Goal: Information Seeking & Learning: Learn about a topic

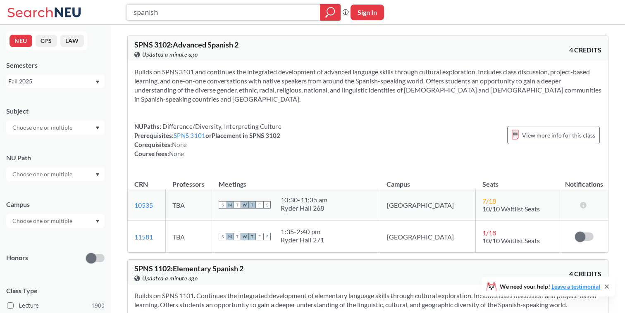
drag, startPoint x: 236, startPoint y: 17, endPoint x: 112, endPoint y: 7, distance: 124.0
click at [112, 7] on div "spanish Phrase search guarantees the exact search appears in the results. Ex. I…" at bounding box center [312, 12] width 625 height 25
paste input "Bioethics"
type input "Bioethics"
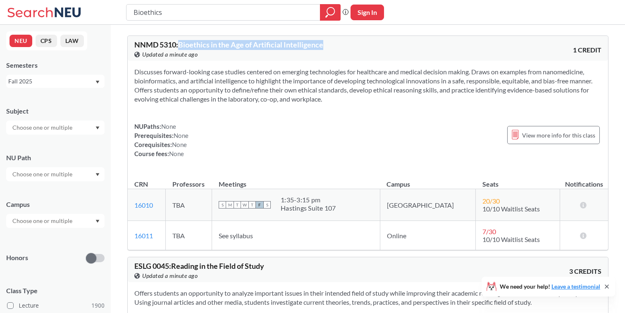
drag, startPoint x: 181, startPoint y: 46, endPoint x: 335, endPoint y: 45, distance: 153.3
click at [335, 45] on div "NNMD 5310 : Bioethics in the Age of Artificial Intelligence View this course on…" at bounding box center [251, 50] width 234 height 18
copy span "Bioethics in the Age of Artificial Intelligence"
click at [289, 78] on section "Discusses forward-looking case studies centered on emerging technologies for he…" at bounding box center [367, 85] width 467 height 36
drag, startPoint x: 133, startPoint y: 234, endPoint x: 153, endPoint y: 235, distance: 19.4
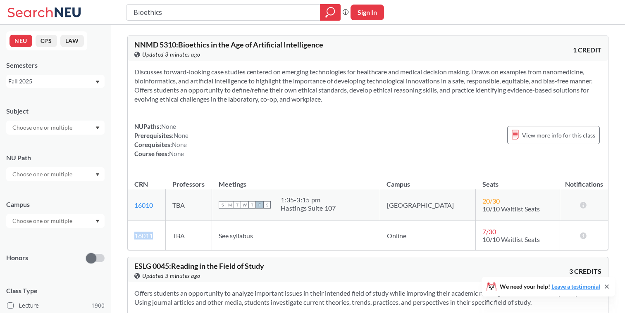
click at [153, 235] on td "16011 View this section on Banner." at bounding box center [147, 235] width 38 height 29
copy link "16011"
click at [260, 135] on div "NUPaths: None Prerequisites: None Corequisites: None Course fees: None View mor…" at bounding box center [367, 140] width 467 height 36
click at [219, 17] on input "Bioethics" at bounding box center [223, 12] width 181 height 14
type input "B"
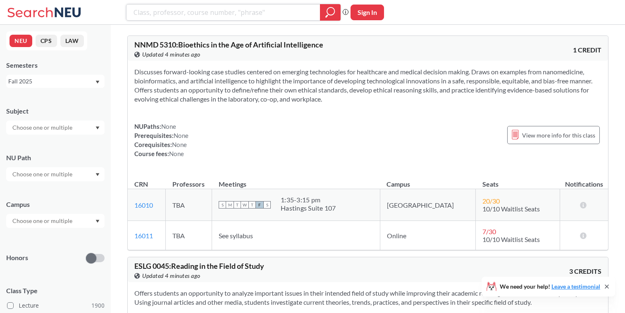
paste input "Current Topics in Cell and Molecular Biology"
type input "Current Topics in Cell and Molecular Biology"
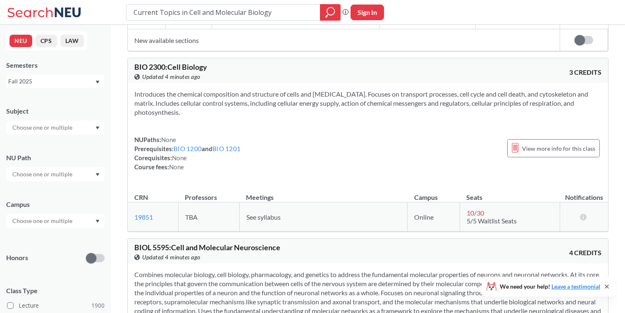
scroll to position [1074, 0]
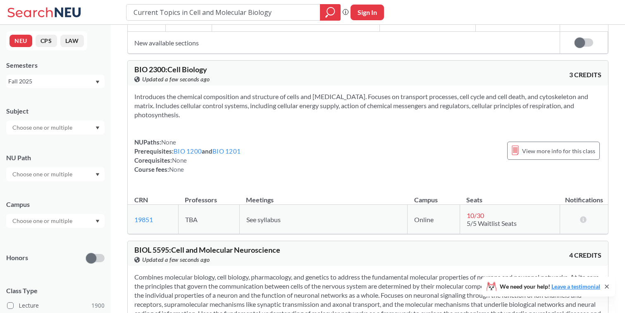
click at [277, 21] on div "Current Topics in Cell and Molecular Biology Phrase search guarantees the exact…" at bounding box center [312, 12] width 625 height 25
click at [279, 9] on input "Current Topics in Cell and Molecular Biology" at bounding box center [223, 12] width 181 height 14
drag, startPoint x: 279, startPoint y: 9, endPoint x: 138, endPoint y: 7, distance: 141.0
click at [138, 7] on input "Current Topics in Cell and Molecular Biology" at bounding box center [223, 12] width 181 height 14
paste input "Neural Systems and Behavior"
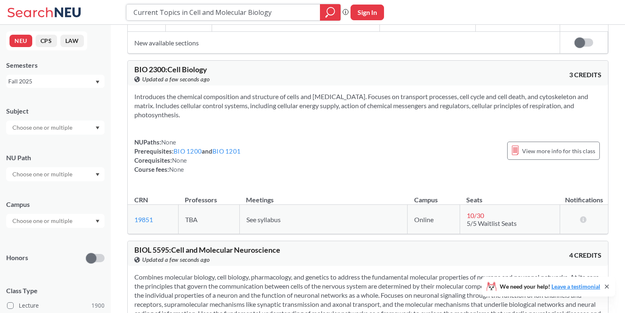
type input "Neural Systems and Behavior"
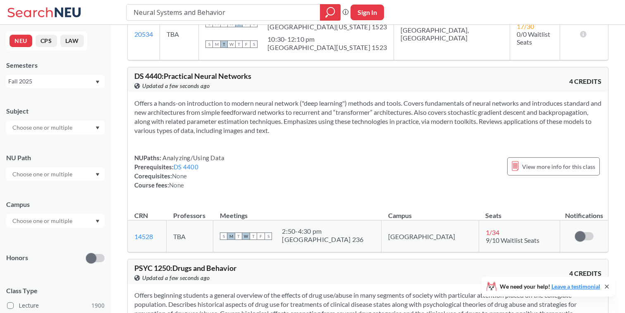
scroll to position [53, 0]
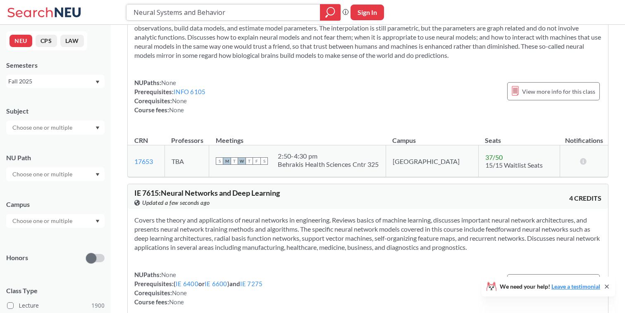
drag, startPoint x: 245, startPoint y: 9, endPoint x: 120, endPoint y: 12, distance: 124.8
click at [122, 10] on div "Neural Systems and Behavior Phrase search guarantees the exact search appears i…" at bounding box center [312, 12] width 625 height 25
paste input "Developmental Neurobiology"
type input "Developmental Neurobiology"
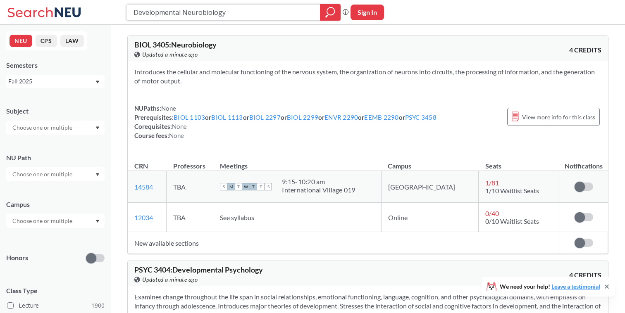
drag, startPoint x: 251, startPoint y: 12, endPoint x: 116, endPoint y: 10, distance: 134.8
click at [116, 10] on div "Developmental Neurobiology Phrase search guarantees the exact search appears in…" at bounding box center [312, 12] width 625 height 25
paste input "Biological Clocks"
type input "Biological Clocks"
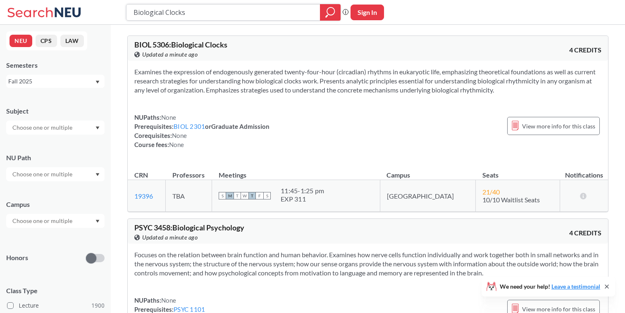
drag, startPoint x: 239, startPoint y: 16, endPoint x: 110, endPoint y: 16, distance: 129.0
click at [110, 16] on div "Biological Clocks Phrase search guarantees the exact search appears in the resu…" at bounding box center [312, 12] width 625 height 25
paste input "Endocrinology"
type input "Endocrinology"
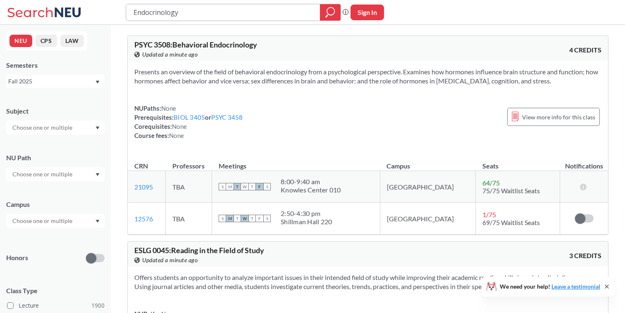
drag, startPoint x: 225, startPoint y: 11, endPoint x: 81, endPoint y: 29, distance: 145.0
drag, startPoint x: 196, startPoint y: 12, endPoint x: 106, endPoint y: 12, distance: 90.1
click at [105, 12] on div "Endocrinology Phrase search guarantees the exact search appears in the results.…" at bounding box center [312, 12] width 625 height 25
paste input "Inventions in Microbial Biotech"
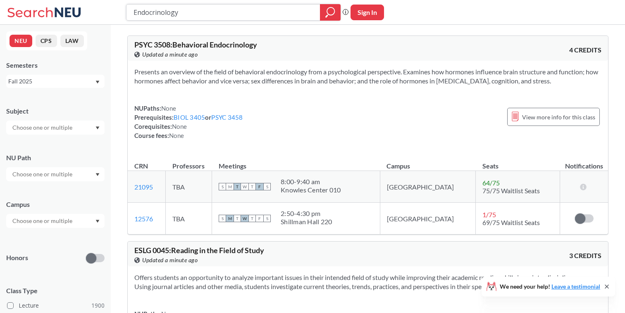
type input "Inventions in Microbial Biotechnology"
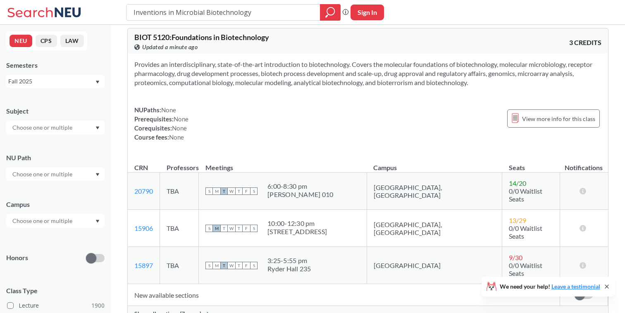
scroll to position [8, 0]
drag, startPoint x: 263, startPoint y: 17, endPoint x: 73, endPoint y: 15, distance: 190.1
click at [73, 15] on div "Inventions in Microbial Biotechnology Phrase search guarantees the exact search…" at bounding box center [312, 12] width 625 height 25
paste input "Medical Microbi"
type input "Medical Microbiology"
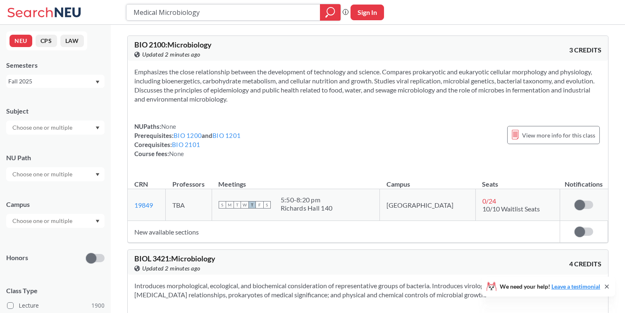
drag, startPoint x: 230, startPoint y: 11, endPoint x: 114, endPoint y: 10, distance: 115.7
click at [114, 10] on div "Medical Microbiology Phrase search guarantees the exact search appears in the r…" at bounding box center [312, 12] width 625 height 25
paste input "Biological Imaging"
type input "Biological Imaging"
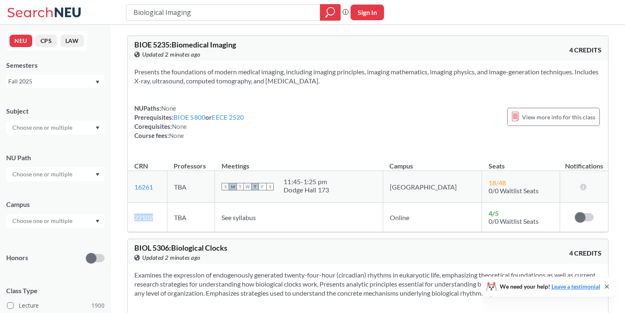
drag, startPoint x: 157, startPoint y: 216, endPoint x: 134, endPoint y: 221, distance: 23.7
click at [134, 221] on td "22102 View this section on Banner." at bounding box center [147, 217] width 39 height 29
copy link "22102"
click at [167, 202] on td "16261 View this section on Banner." at bounding box center [147, 187] width 39 height 32
drag, startPoint x: 229, startPoint y: 10, endPoint x: 122, endPoint y: 6, distance: 107.1
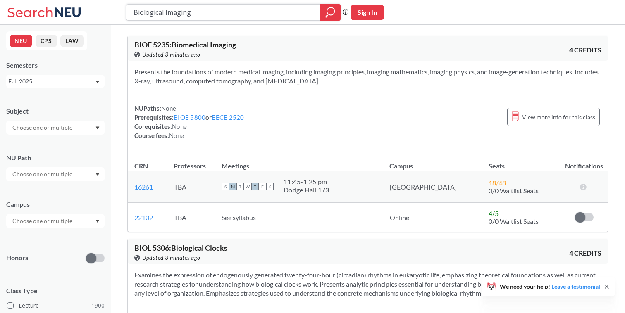
click at [121, 7] on div "Biological Imaging Phrase search guarantees the exact search appears in the res…" at bounding box center [312, 12] width 625 height 25
paste input "Immunology"
type input "Immunology"
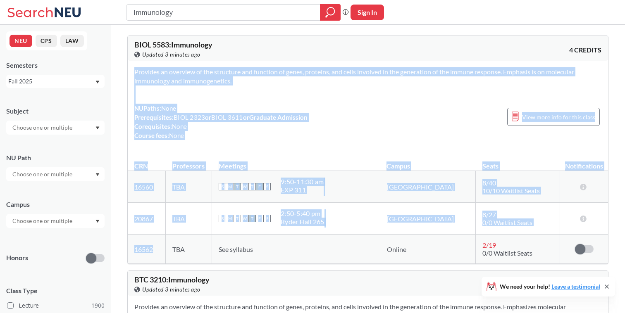
drag, startPoint x: 161, startPoint y: 249, endPoint x: 127, endPoint y: 248, distance: 33.5
click at [128, 248] on td "16562 View this section on Banner." at bounding box center [147, 249] width 38 height 29
copy div "Provides an overview of the structure and function of genes, proteins, and cell…"
click at [154, 247] on td "16562 View this section on Banner." at bounding box center [147, 249] width 38 height 29
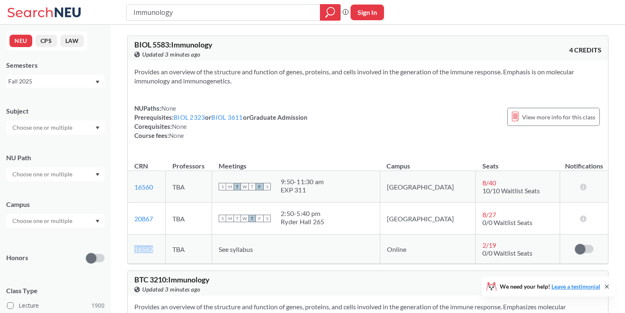
drag, startPoint x: 134, startPoint y: 249, endPoint x: 157, endPoint y: 249, distance: 24.0
click at [157, 249] on td "16562 View this section on Banner." at bounding box center [147, 249] width 38 height 29
copy link "16562"
drag, startPoint x: 204, startPoint y: 12, endPoint x: 122, endPoint y: 12, distance: 81.8
click at [122, 12] on div "Immunology Phrase search guarantees the exact search appears in the results. Ex…" at bounding box center [312, 12] width 625 height 25
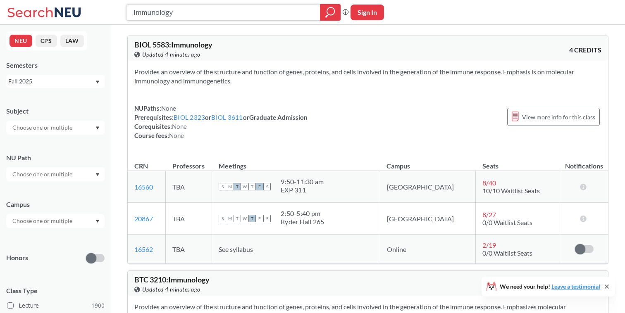
paste input "Evolution"
type input "Evolution"
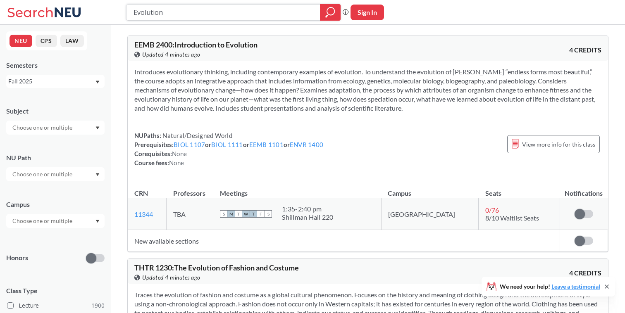
drag, startPoint x: 200, startPoint y: 12, endPoint x: 105, endPoint y: 12, distance: 94.2
click at [105, 12] on div "Evolution Phrase search guarantees the exact search appears in the results. Ex.…" at bounding box center [312, 12] width 625 height 25
paste input "Comparative Neurobiology"
type input "Comparative Neurobiology"
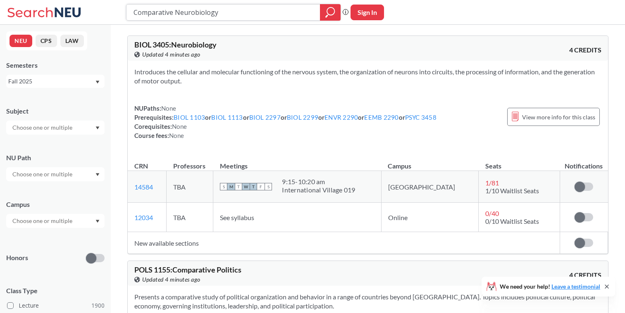
drag, startPoint x: 263, startPoint y: 14, endPoint x: 126, endPoint y: 17, distance: 136.8
click at [126, 17] on div "Comparative Neurobiology" at bounding box center [233, 12] width 215 height 17
paste input "Cell and Molecular Biology of Aging"
type input "Comparative NeurobiologyCell and Molecular Biology of Aging"
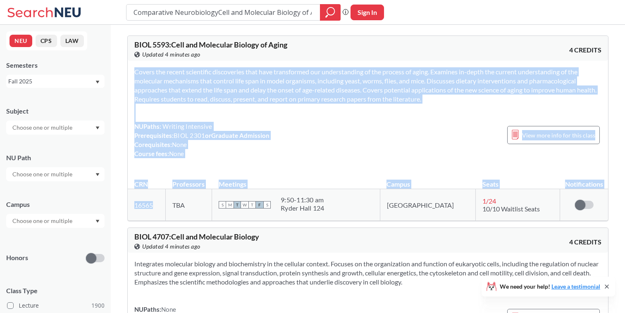
drag, startPoint x: 160, startPoint y: 205, endPoint x: 125, endPoint y: 205, distance: 34.3
copy div "Covers the recent scientific discoveries that have transformed our understandin…"
click at [163, 205] on td "16565 View this section on Banner." at bounding box center [147, 205] width 38 height 32
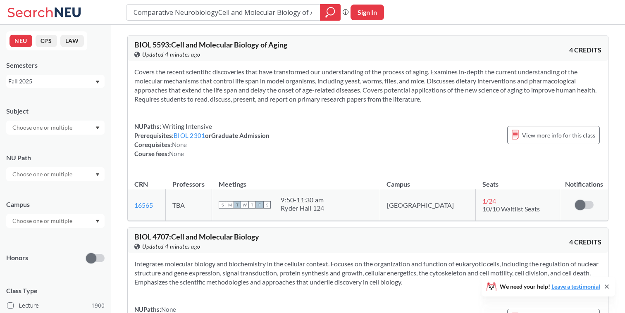
click at [163, 204] on td "16565 View this section on Banner." at bounding box center [147, 205] width 38 height 32
drag, startPoint x: 311, startPoint y: 17, endPoint x: 122, endPoint y: 12, distance: 189.4
click at [122, 12] on div "Comparative NeurobiologyCell and Molecular Biology of Aging Phrase search guara…" at bounding box center [312, 12] width 625 height 25
paste input "Cell and Molecular Neuroscience"
type input "Cell and Molecular Neuroscience"
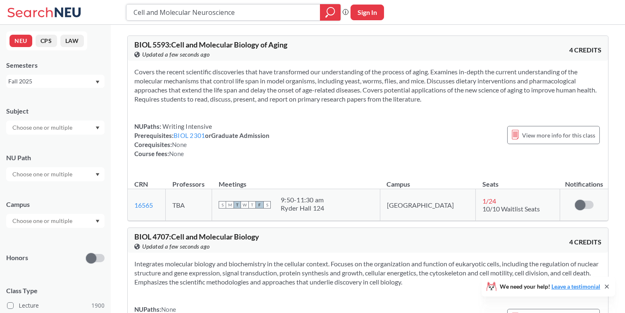
click at [330, 10] on icon "magnifying glass" at bounding box center [330, 13] width 10 height 12
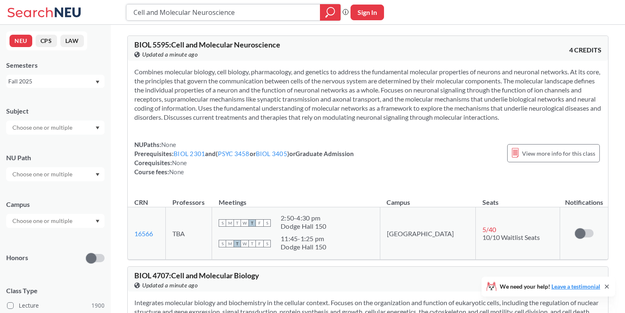
drag, startPoint x: 260, startPoint y: 9, endPoint x: 111, endPoint y: 14, distance: 149.3
click at [111, 14] on div "Cell and Molecular Neuroscience Phrase search guarantees the exact search appea…" at bounding box center [312, 12] width 625 height 25
paste input "Immunotherapies of Cancer and Infectious Disease"
type input "Immunotherapies of Cancer and Infectious Disease"
click at [330, 7] on icon "magnifying glass" at bounding box center [330, 13] width 10 height 12
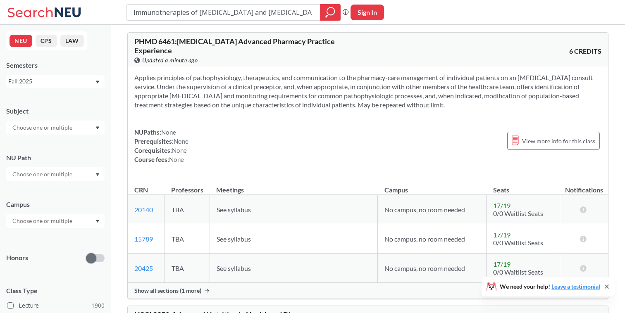
scroll to position [4, 0]
drag, startPoint x: 298, startPoint y: 11, endPoint x: 93, endPoint y: 9, distance: 205.0
click at [94, 9] on div "Immunotherapies of Cancer and Infectious Disease Phrase search guarantees the e…" at bounding box center [312, 12] width 625 height 25
type input "cell biology"
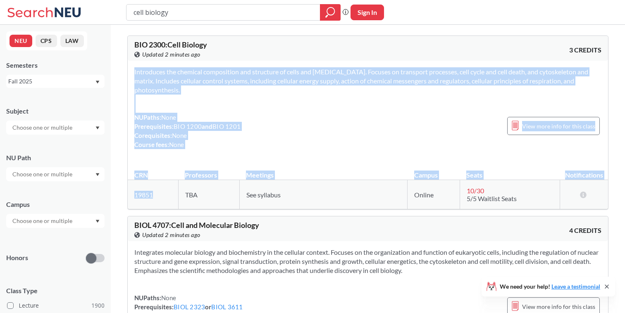
drag, startPoint x: 164, startPoint y: 196, endPoint x: 125, endPoint y: 196, distance: 39.3
copy div "Introduces the chemical composition and structure of cells and organelles. Focu…"
click at [171, 187] on td "19851 View this section on Banner." at bounding box center [153, 194] width 50 height 29
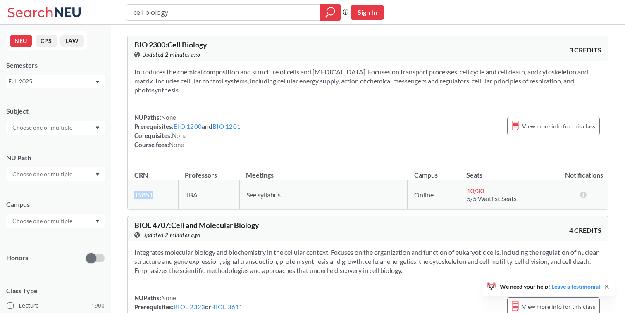
drag, startPoint x: 131, startPoint y: 195, endPoint x: 160, endPoint y: 195, distance: 28.5
click at [160, 195] on td "19851 View this section on Banner." at bounding box center [153, 194] width 50 height 29
copy link "19851"
drag, startPoint x: 236, startPoint y: 16, endPoint x: 115, endPoint y: 13, distance: 121.6
click at [115, 13] on div "cell biology Phrase search guarantees the exact search appears in the results. …" at bounding box center [312, 12] width 625 height 25
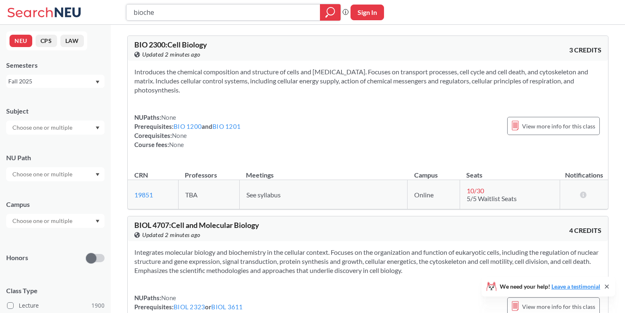
type input "biochem"
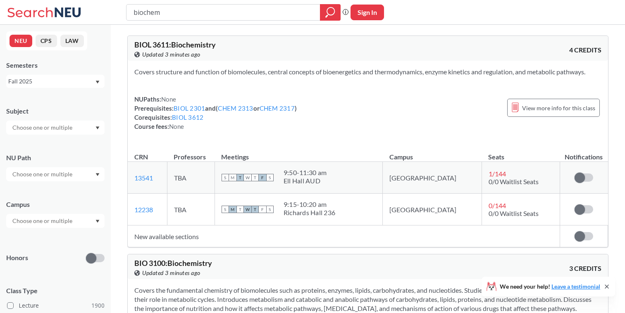
click at [327, 172] on div "9:50 - 11:30 am" at bounding box center [305, 173] width 43 height 8
click at [285, 20] on div "biochem Phrase search guarantees the exact search appears in the results. Ex. I…" at bounding box center [312, 12] width 625 height 25
click at [285, 13] on input "biochem" at bounding box center [223, 12] width 181 height 14
type input "b"
type input "project lab"
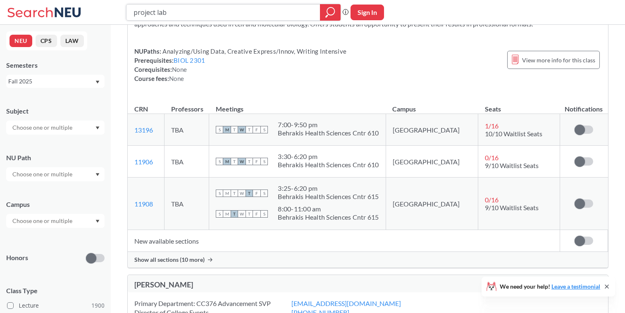
scroll to position [59, 0]
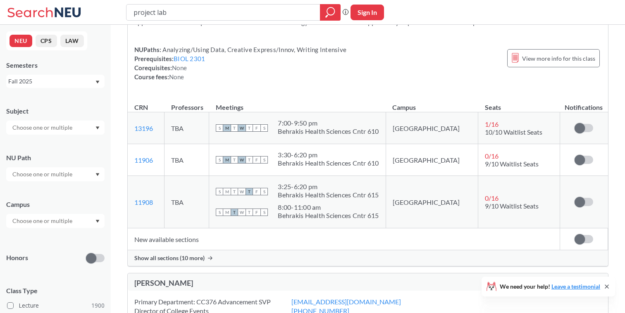
click at [162, 258] on span "Show all sections (10 more)" at bounding box center [169, 258] width 70 height 7
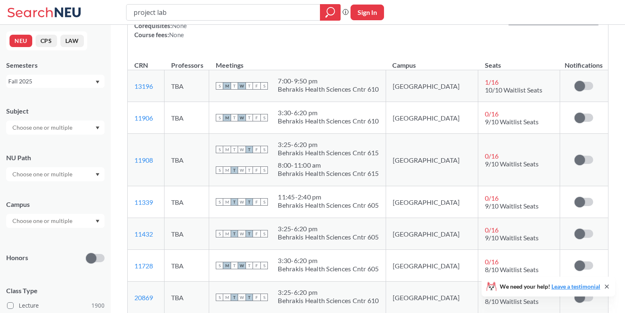
scroll to position [98, 0]
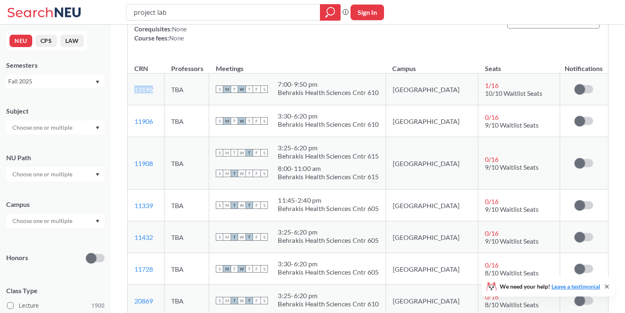
drag, startPoint x: 157, startPoint y: 90, endPoint x: 131, endPoint y: 91, distance: 26.1
click at [131, 91] on td "13196 View this section on Banner." at bounding box center [146, 90] width 37 height 32
copy link "13196"
click at [162, 84] on td "13196 View this section on Banner." at bounding box center [146, 90] width 37 height 32
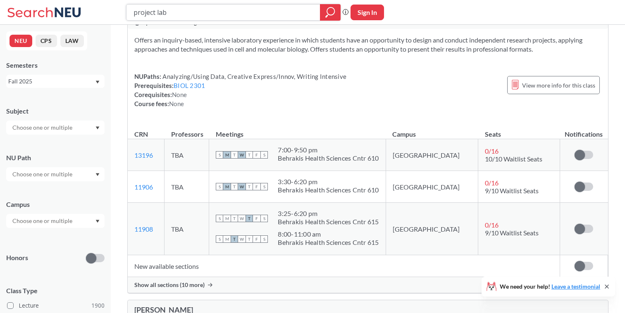
scroll to position [36, 0]
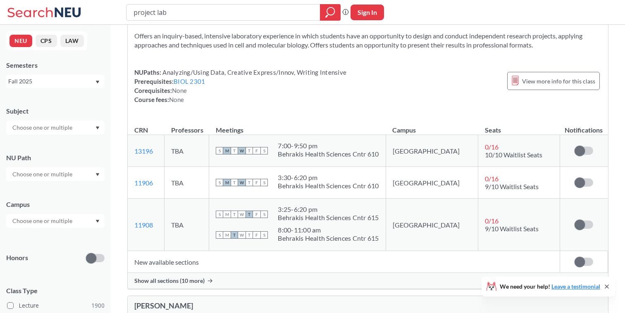
click at [180, 280] on span "Show all sections (10 more)" at bounding box center [169, 280] width 70 height 7
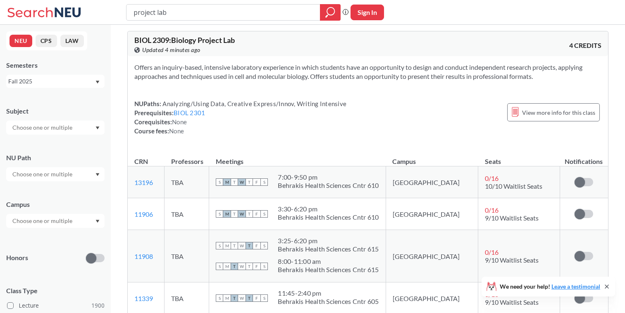
scroll to position [0, 0]
